Goal: Task Accomplishment & Management: Use online tool/utility

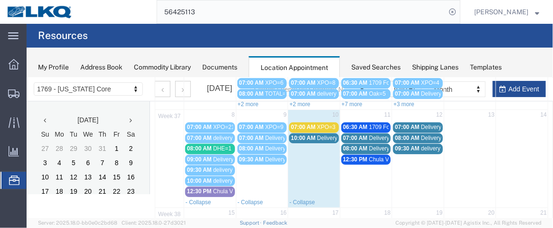
scroll to position [69, 0]
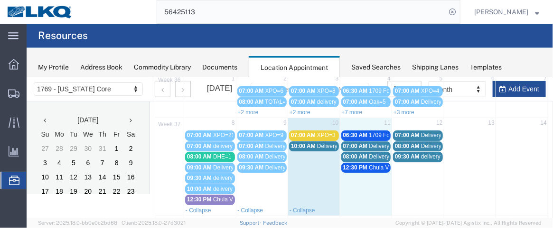
click at [353, 122] on td "11" at bounding box center [366, 123] width 52 height 12
select select "1"
select select
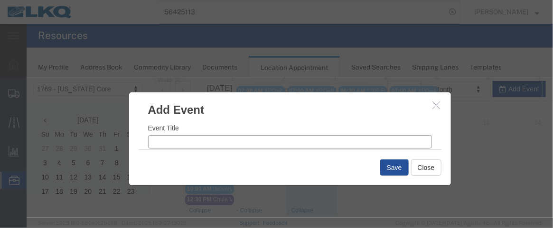
click at [188, 140] on input "Event Title" at bounding box center [290, 140] width 284 height 13
type input "x"
type input "XPO=14"
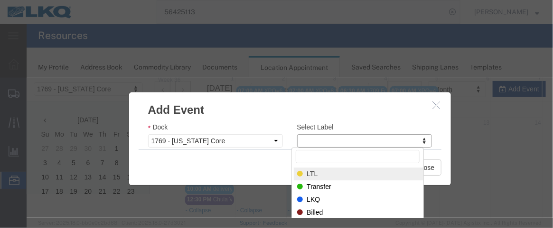
select select "25"
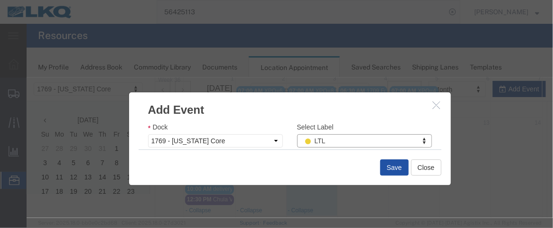
click at [384, 171] on button "Save" at bounding box center [394, 167] width 28 height 16
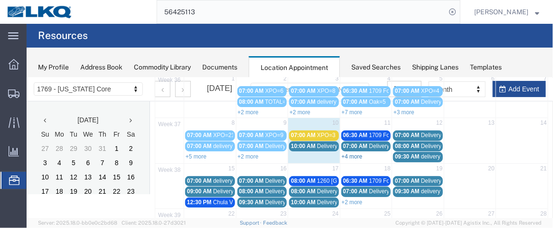
click at [352, 152] on link "+4 more" at bounding box center [352, 155] width 21 height 7
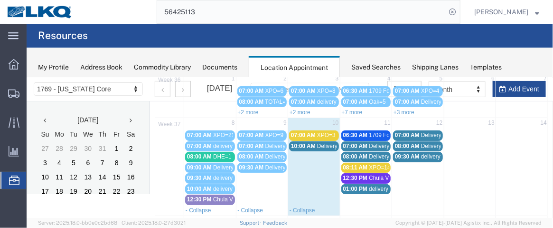
click at [377, 175] on span "Chula Vista Truck" at bounding box center [391, 177] width 44 height 7
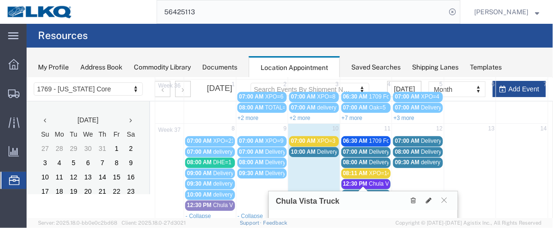
scroll to position [53, 0]
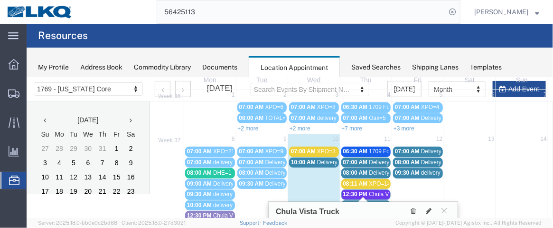
click at [311, 180] on td "10:00 AM Delivery 56411599" at bounding box center [314, 188] width 52 height 64
select select "1"
select select
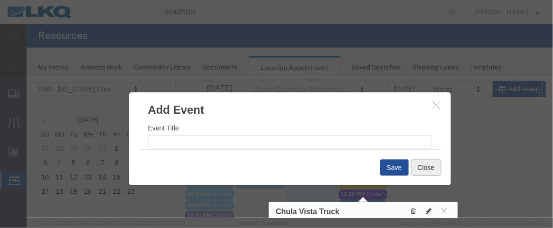
click at [417, 169] on button "Close" at bounding box center [426, 167] width 30 height 16
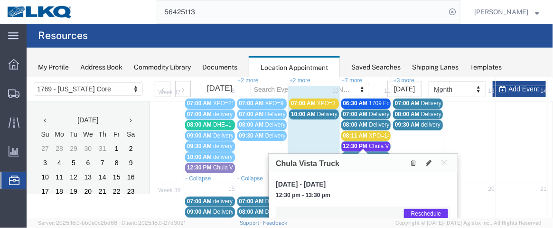
scroll to position [103, 0]
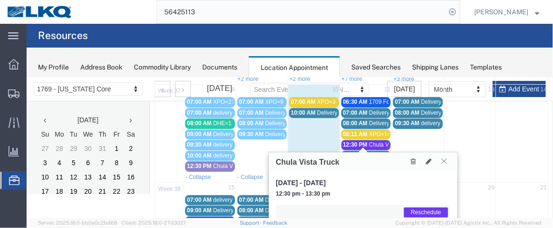
click at [446, 156] on button at bounding box center [443, 160] width 13 height 9
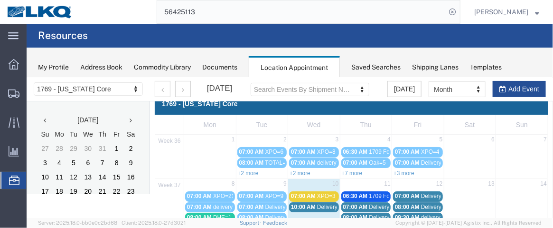
scroll to position [0, 0]
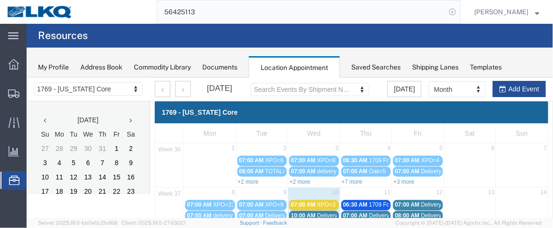
click at [455, 13] on icon at bounding box center [452, 11] width 13 height 13
click at [451, 13] on icon at bounding box center [452, 11] width 13 height 13
paste input "56763182"
type input "56763182"
click at [459, 15] on icon at bounding box center [452, 11] width 13 height 13
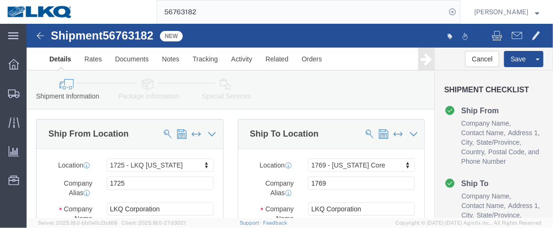
select select "27602"
select select "28716"
